Goal: Information Seeking & Learning: Learn about a topic

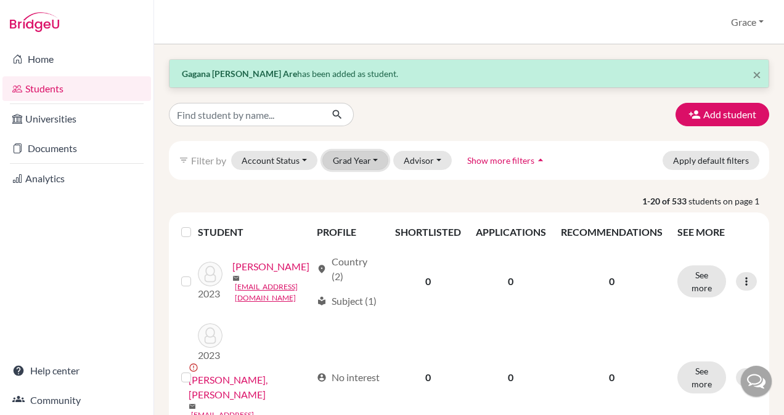
click at [356, 164] on button "Grad Year" at bounding box center [355, 160] width 67 height 19
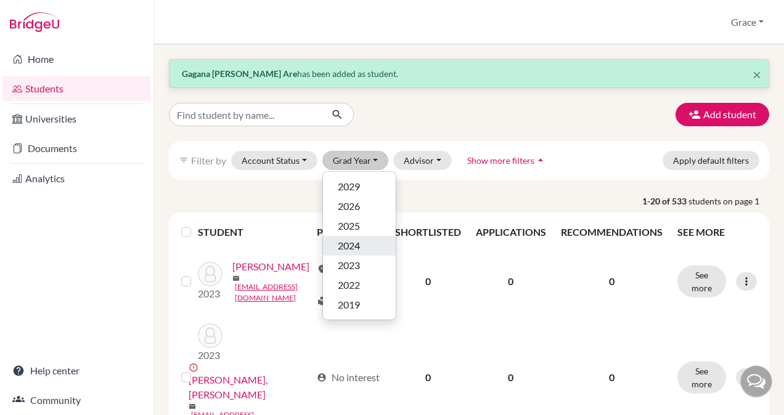
click at [344, 247] on span "2024" at bounding box center [349, 246] width 22 height 15
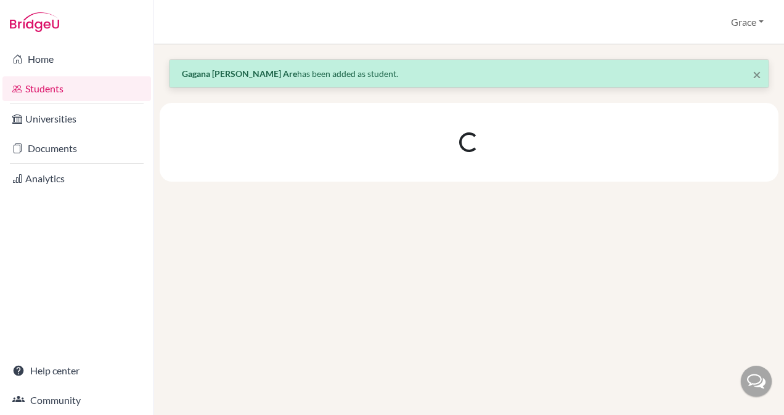
click at [409, 105] on div at bounding box center [469, 142] width 619 height 79
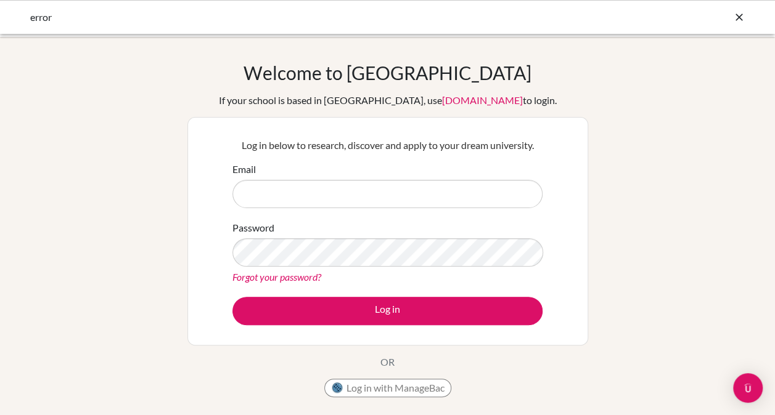
type input "gracepreethi.chinnathambi@oakridge.in"
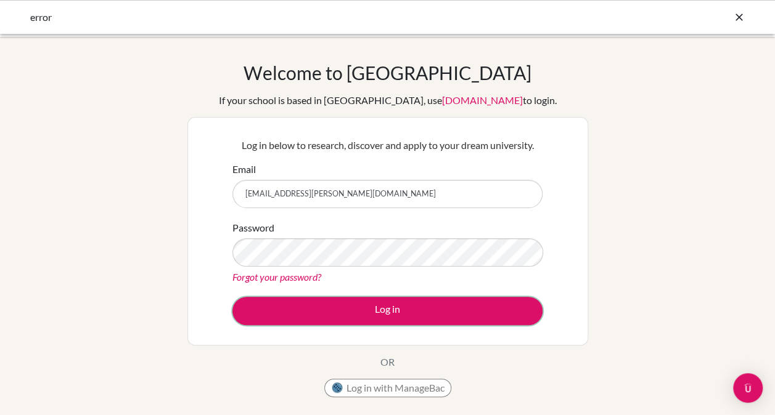
click at [362, 314] on button "Log in" at bounding box center [387, 311] width 310 height 28
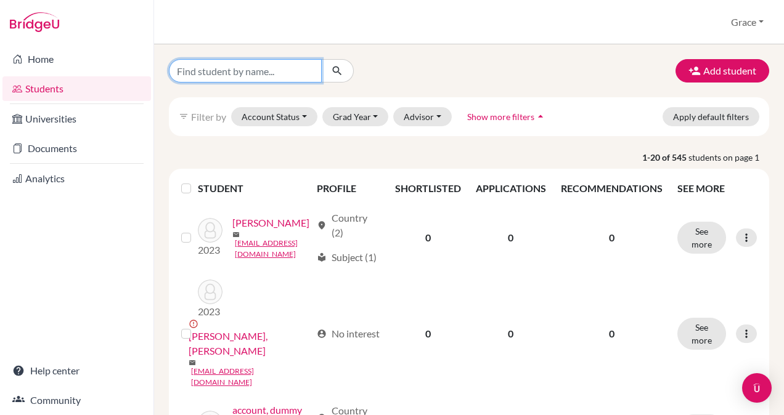
click at [256, 65] on input "Find student by name..." at bounding box center [245, 70] width 153 height 23
type input "suraj"
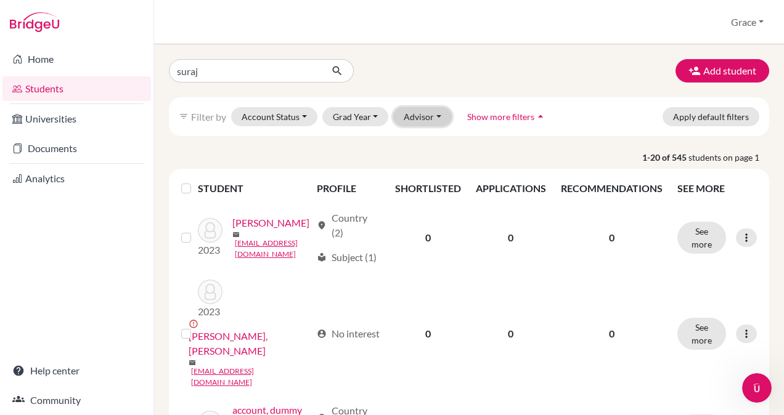
click at [433, 117] on button "Advisor" at bounding box center [422, 116] width 59 height 19
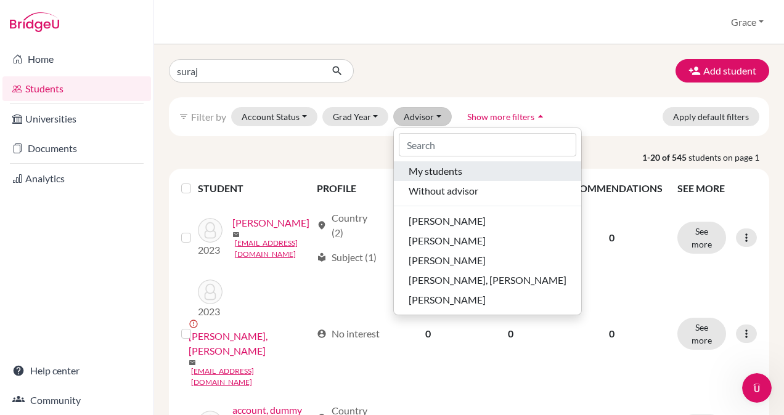
click at [431, 171] on span "My students" at bounding box center [436, 171] width 54 height 15
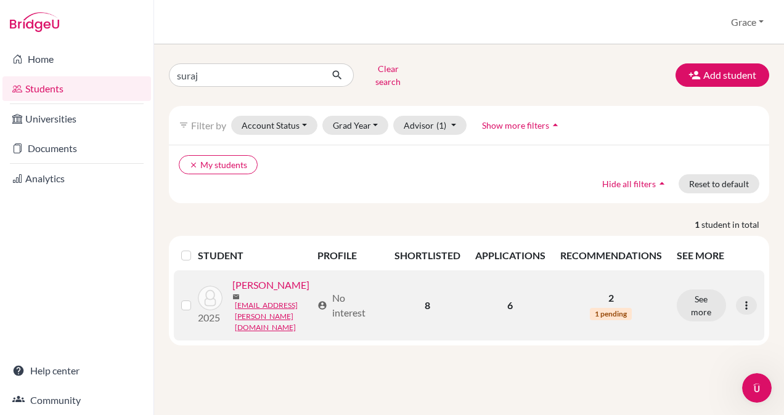
click at [232, 293] on link "Kalidindi, Suraj Varma" at bounding box center [270, 285] width 77 height 15
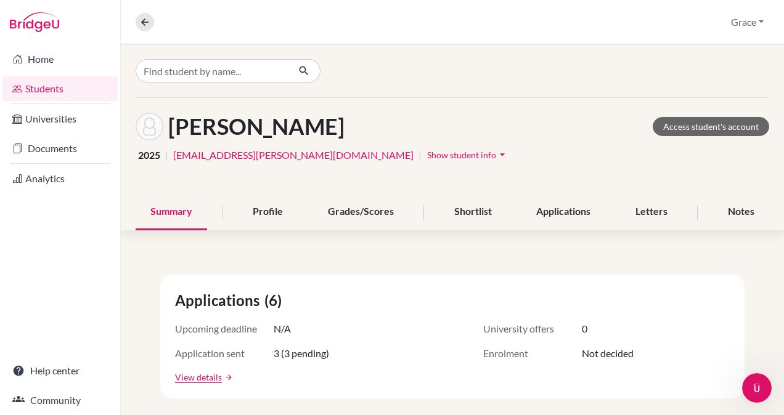
drag, startPoint x: 386, startPoint y: 129, endPoint x: 166, endPoint y: 132, distance: 220.1
click at [166, 132] on div "Kalidindi, Suraj Varma Access student's account" at bounding box center [453, 127] width 634 height 28
copy h1 "Kalidindi, Suraj Varma"
click at [393, 285] on div "Applications (6) Upcoming deadline N/A University offers 0 Application sent 3 (…" at bounding box center [452, 337] width 584 height 124
click at [269, 204] on div "Profile" at bounding box center [268, 212] width 60 height 36
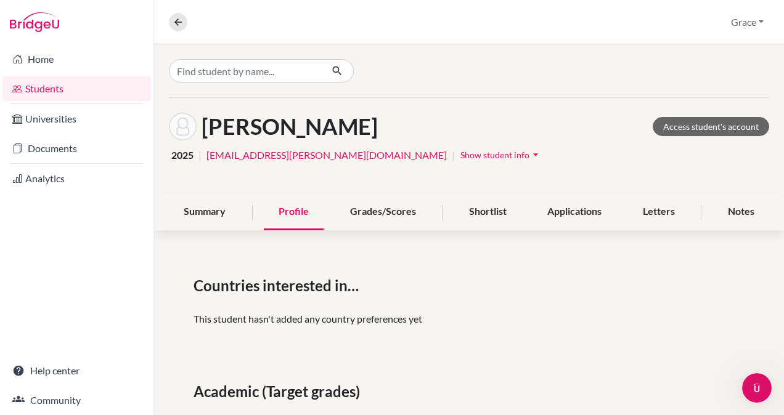
click at [412, 151] on div "2025 | suraj.kalidindi@gmail.com | Show student info arrow_drop_down" at bounding box center [469, 154] width 600 height 19
click at [529, 155] on icon "arrow_drop_down" at bounding box center [535, 155] width 12 height 12
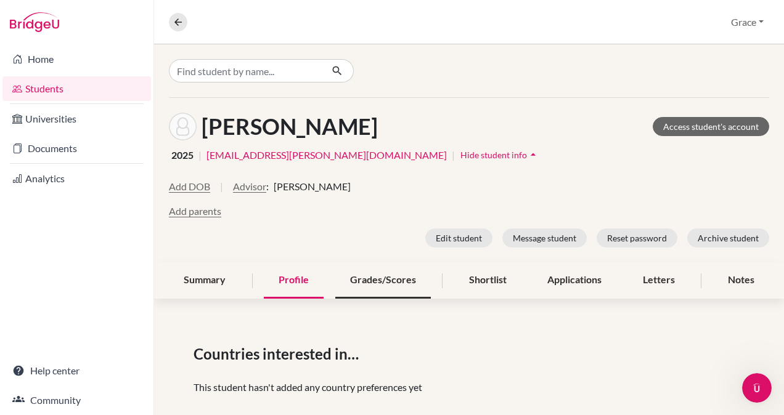
click at [404, 277] on div "Grades/Scores" at bounding box center [383, 281] width 96 height 36
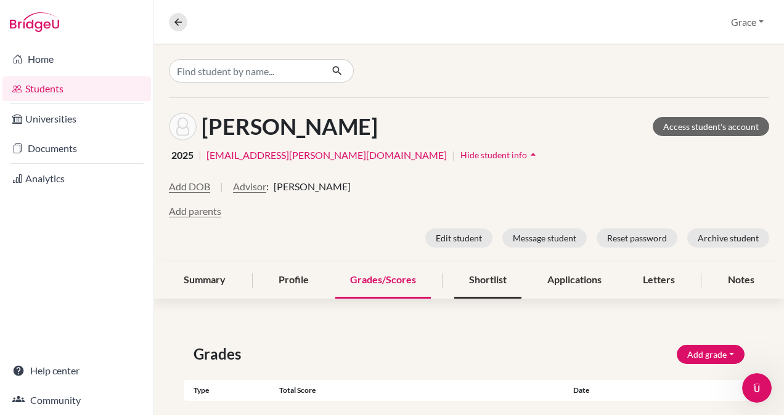
click at [473, 282] on div "Shortlist" at bounding box center [487, 281] width 67 height 36
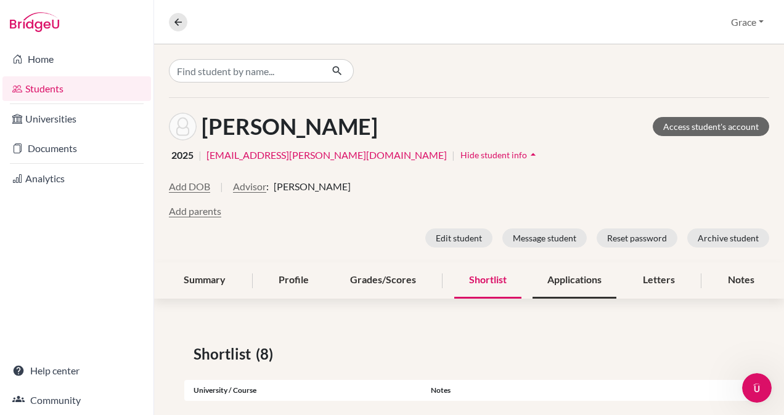
click at [573, 286] on div "Applications" at bounding box center [575, 281] width 84 height 36
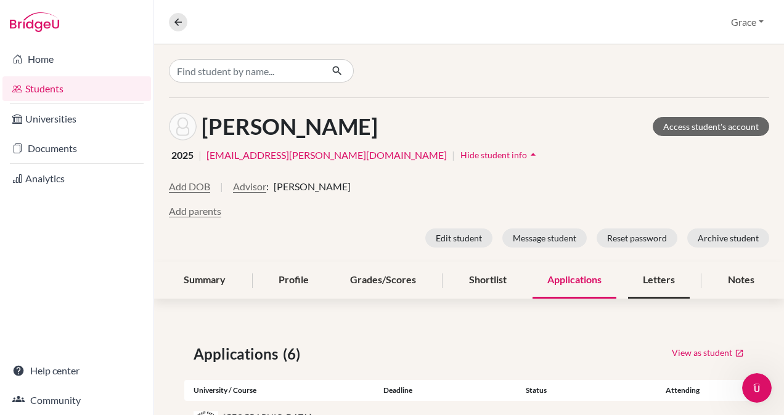
click at [661, 280] on div "Letters" at bounding box center [659, 281] width 62 height 36
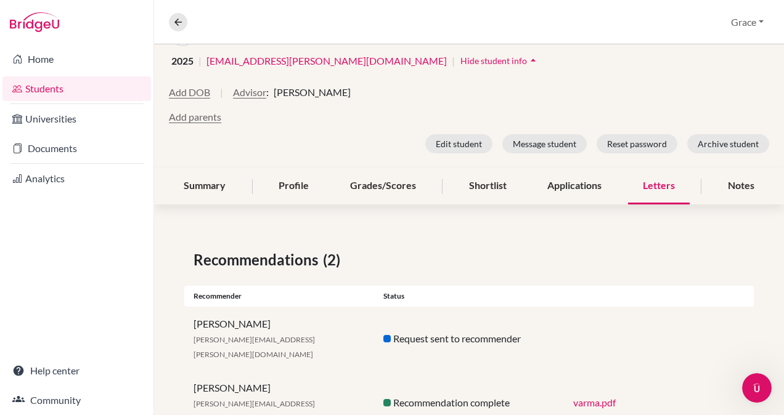
scroll to position [113, 0]
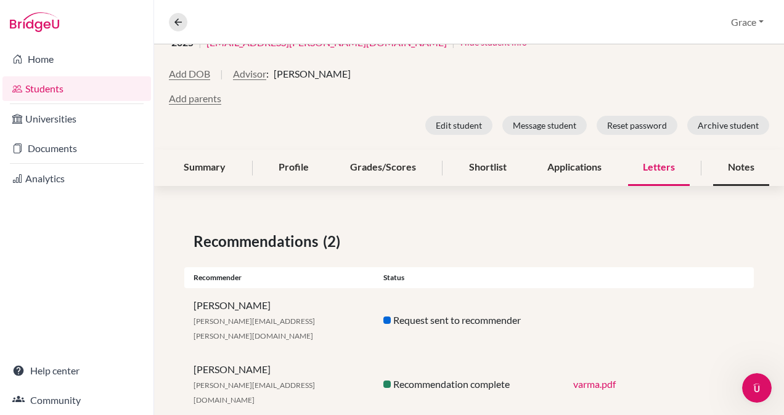
click at [735, 169] on div "Notes" at bounding box center [741, 168] width 56 height 36
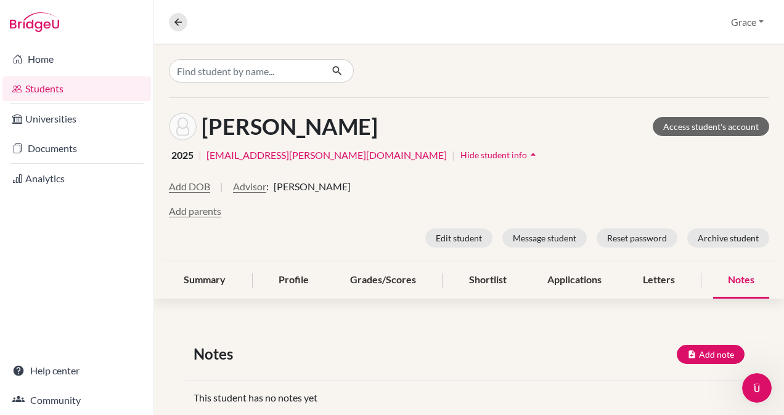
scroll to position [28, 0]
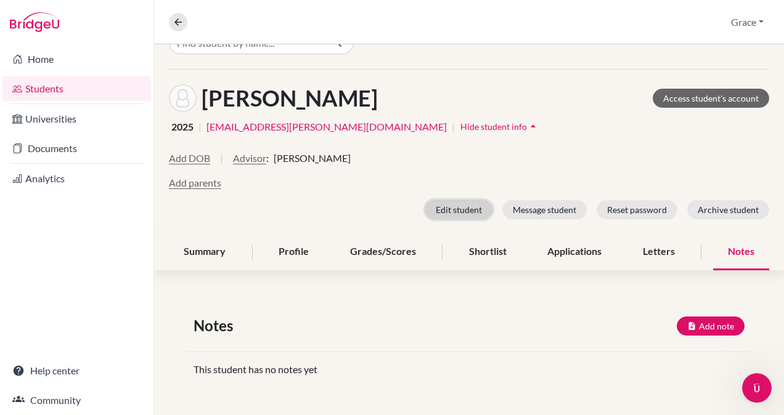
click at [451, 209] on button "Edit student" at bounding box center [458, 209] width 67 height 19
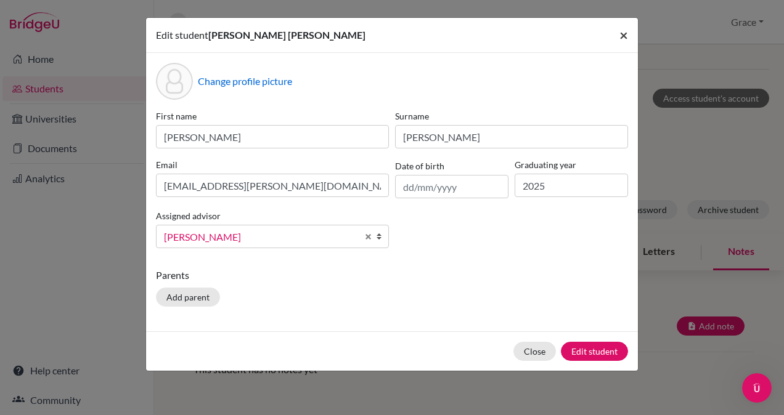
click at [619, 39] on button "×" at bounding box center [624, 35] width 28 height 35
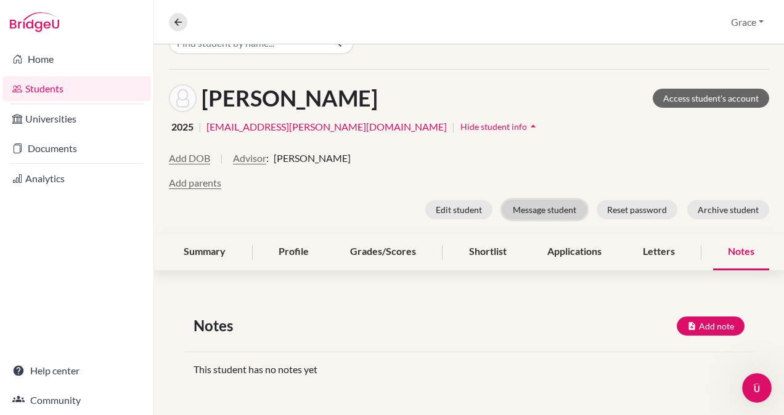
click at [550, 207] on button "Message student" at bounding box center [544, 209] width 84 height 19
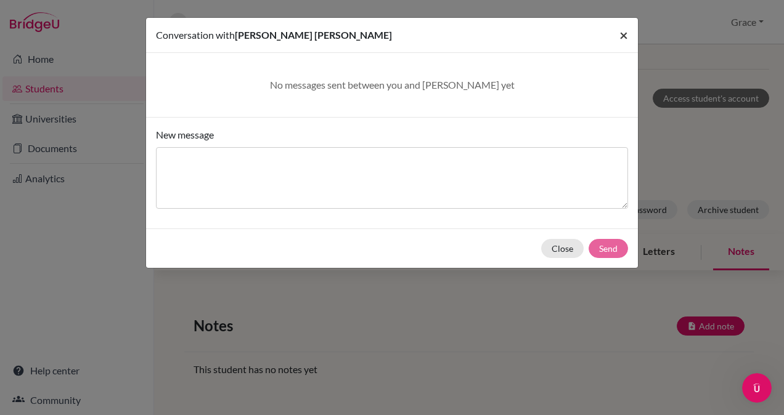
click at [629, 35] on button "×" at bounding box center [624, 35] width 28 height 35
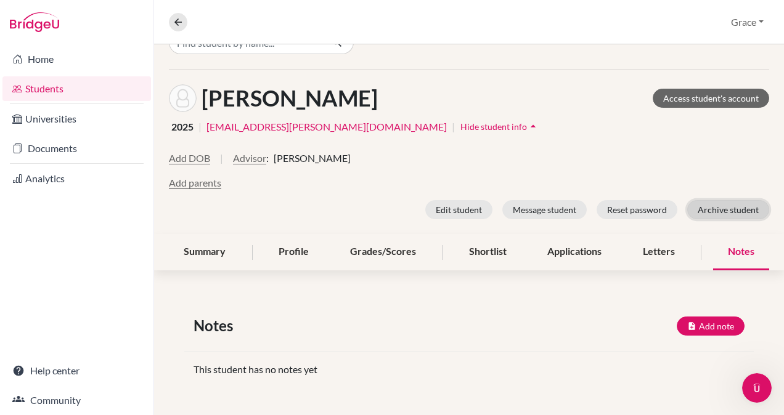
click at [706, 211] on button "Archive student" at bounding box center [728, 209] width 82 height 19
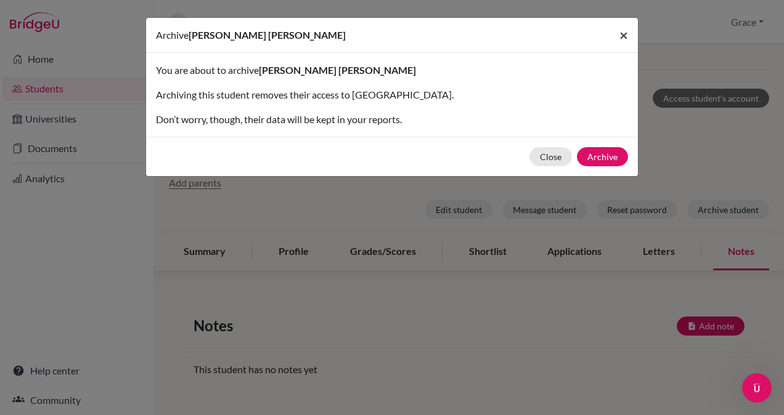
click at [627, 32] on span "×" at bounding box center [623, 35] width 9 height 18
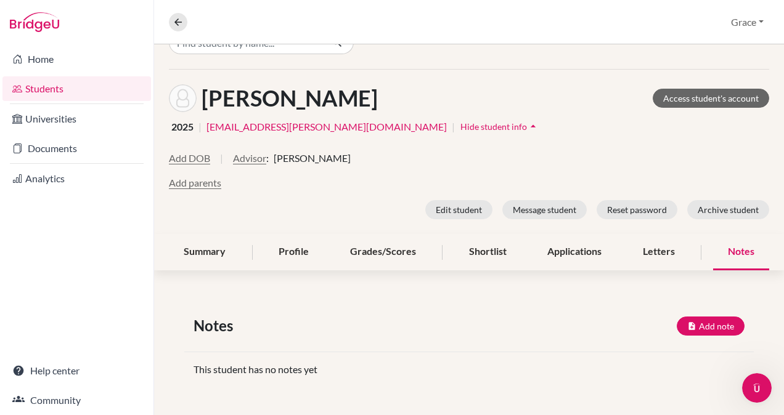
click at [527, 126] on icon "arrow_drop_up" at bounding box center [533, 126] width 12 height 12
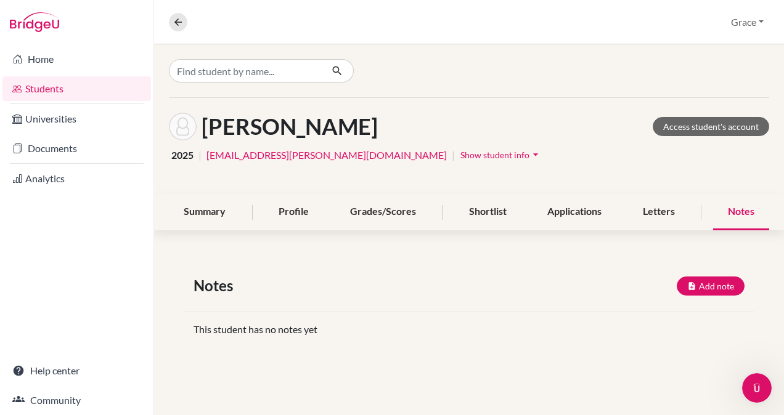
click at [529, 155] on icon "arrow_drop_down" at bounding box center [535, 155] width 12 height 12
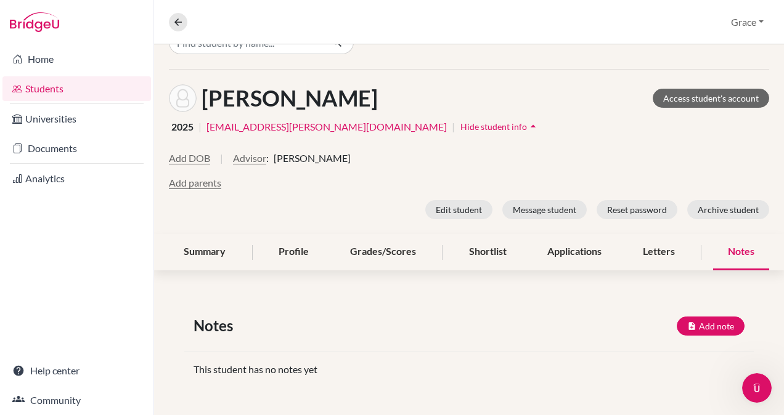
scroll to position [28, 0]
click at [297, 256] on div "Profile" at bounding box center [294, 252] width 60 height 36
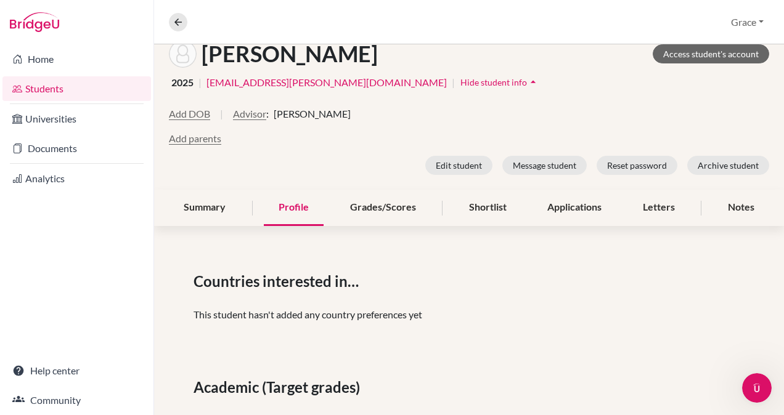
scroll to position [72, 0]
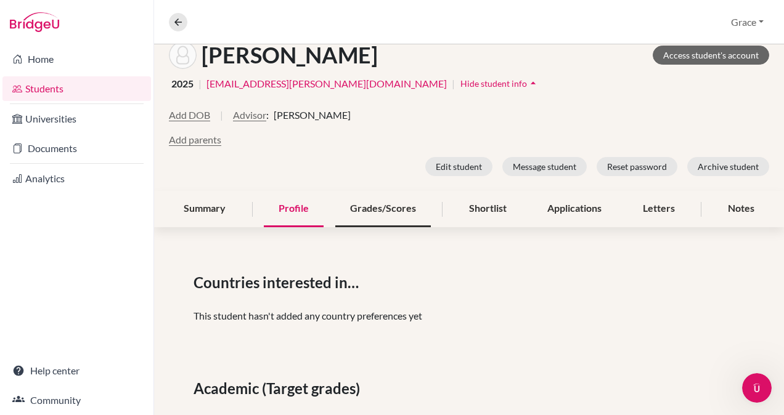
click at [367, 205] on div "Grades/Scores" at bounding box center [383, 209] width 96 height 36
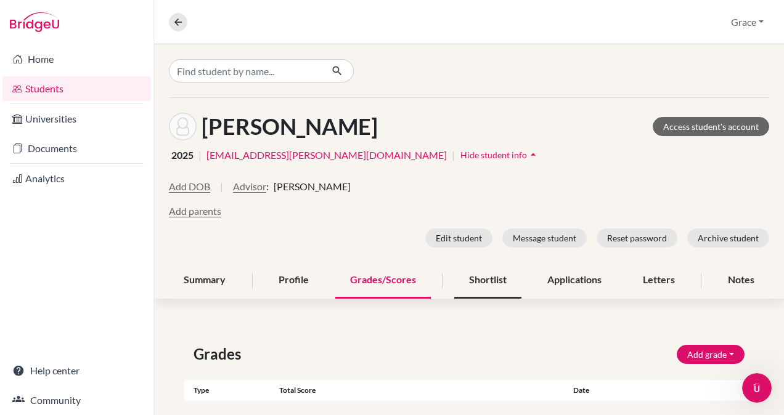
click at [482, 279] on div "Shortlist" at bounding box center [487, 281] width 67 height 36
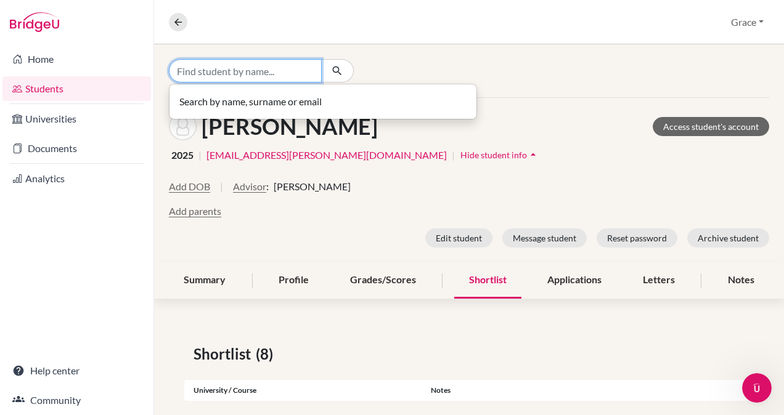
click at [234, 78] on input "Find student by name..." at bounding box center [245, 70] width 153 height 23
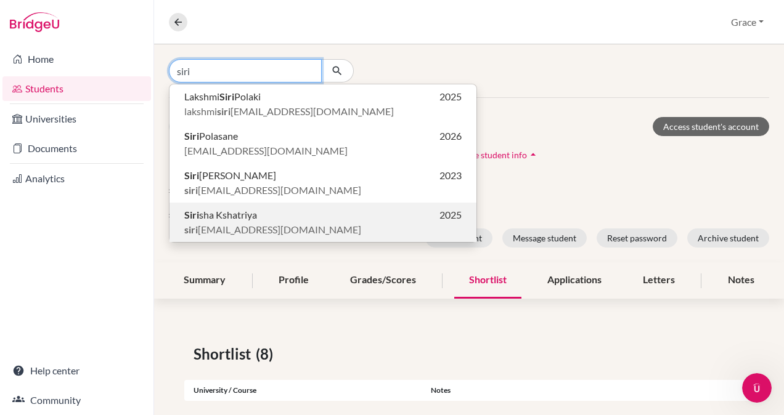
type input "siri"
click at [224, 218] on span "Siri sha Kshatriya" at bounding box center [220, 215] width 73 height 15
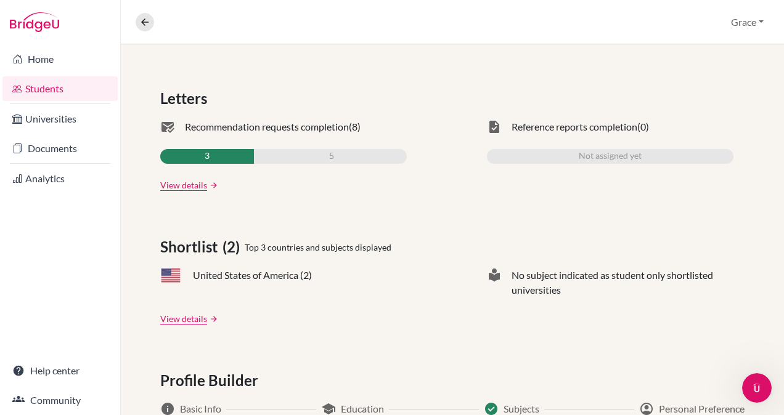
scroll to position [494, 0]
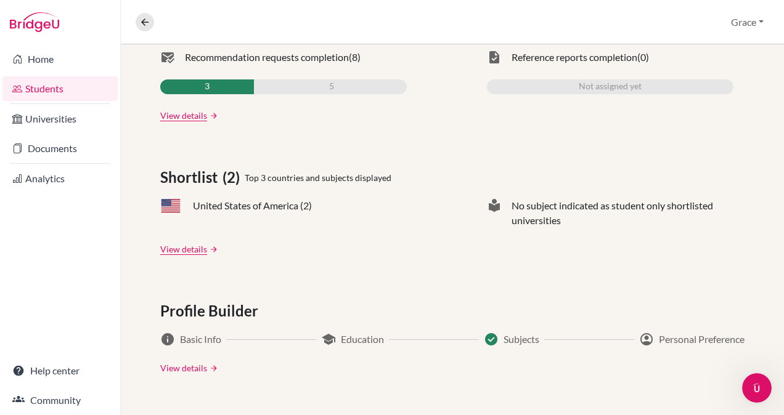
click at [173, 370] on link "View details" at bounding box center [183, 368] width 47 height 13
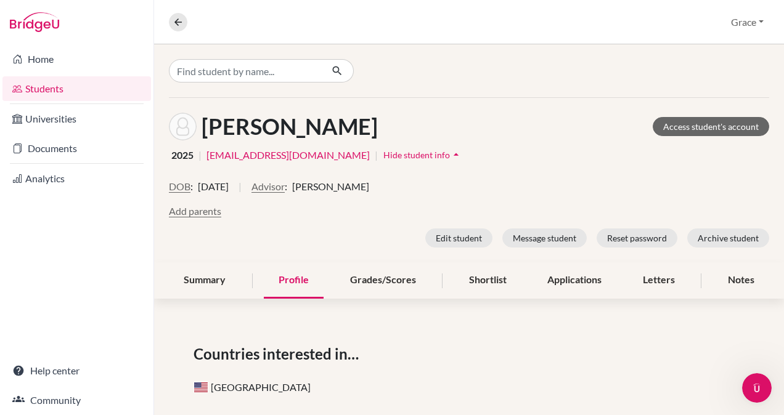
drag, startPoint x: 381, startPoint y: 128, endPoint x: 205, endPoint y: 137, distance: 175.9
click at [205, 137] on div "Kshatriya, Sirisha Access student's account" at bounding box center [469, 127] width 600 height 28
copy h1 "Kshatriya, Sirisha"
